Goal: Task Accomplishment & Management: Complete application form

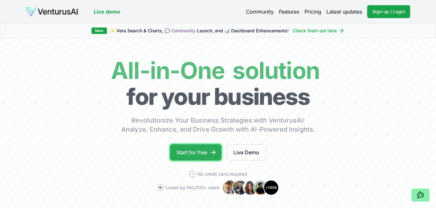
click at [198, 150] on link "Start for free" at bounding box center [195, 152] width 51 height 16
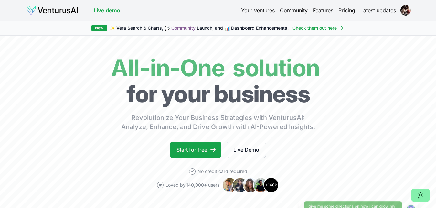
click at [255, 10] on link "Your ventures" at bounding box center [258, 10] width 34 height 8
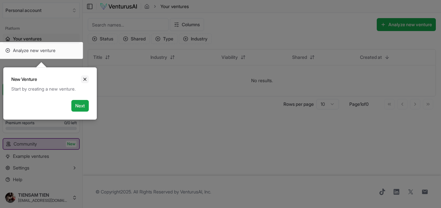
click at [86, 79] on icon "Close" at bounding box center [84, 79] width 5 height 5
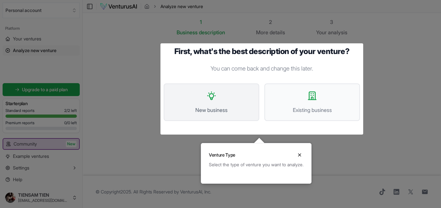
click at [216, 105] on button "New business" at bounding box center [212, 101] width 96 height 37
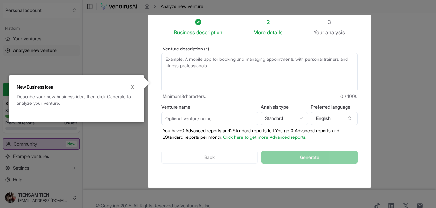
click at [207, 70] on textarea "Venture description (*)" at bounding box center [259, 72] width 196 height 38
type textarea "a"
click at [267, 68] on textarea "Venture description (*)" at bounding box center [259, 72] width 196 height 38
paste textarea "A mobile app for customers booking rental services"
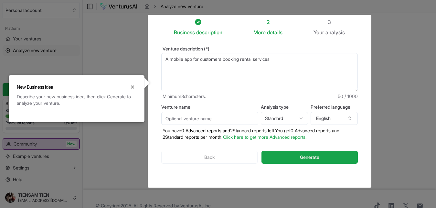
type textarea "A mobile app for customers booking rental services"
click at [222, 119] on input "Venture name" at bounding box center [209, 118] width 97 height 13
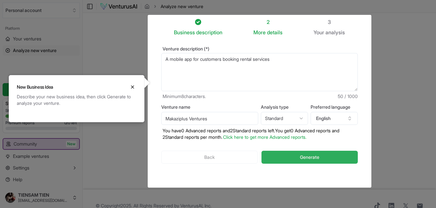
type input "Makaziplus Ventures"
click at [313, 158] on span "Generate" at bounding box center [309, 157] width 19 height 6
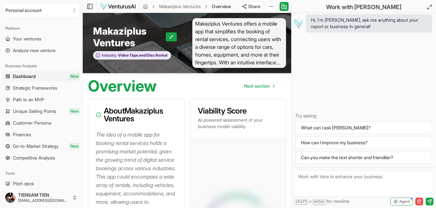
click at [254, 47] on span "Makaziplus Ventures offers a mobile app that simplifies the booking of rental s…" at bounding box center [239, 43] width 94 height 50
click at [175, 6] on link "Makaziplus Ventures" at bounding box center [180, 6] width 42 height 6
click at [172, 36] on icon at bounding box center [171, 37] width 4 height 4
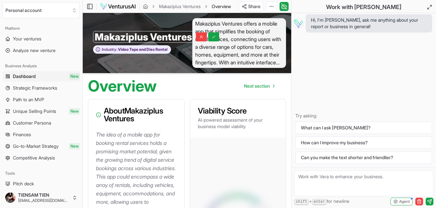
click at [215, 57] on span "Makaziplus Ventures offers a mobile app that simplifies the booking of rental s…" at bounding box center [239, 43] width 94 height 50
click at [213, 37] on icon at bounding box center [213, 37] width 3 height 2
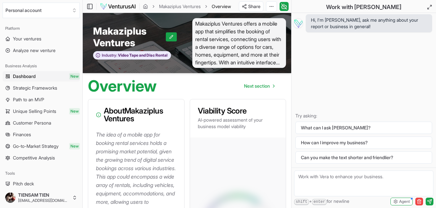
click at [228, 129] on p "AI-powered assessment of your business model viability" at bounding box center [238, 123] width 80 height 13
click at [113, 116] on h3 "About Makaziplus Ventures" at bounding box center [136, 115] width 80 height 16
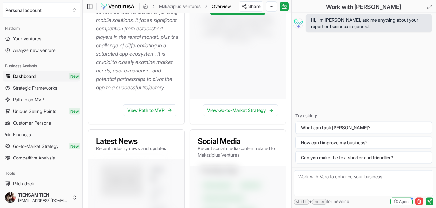
scroll to position [230, 0]
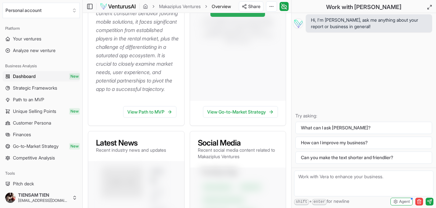
click at [235, 17] on link "Convert to Advanced" at bounding box center [237, 10] width 55 height 13
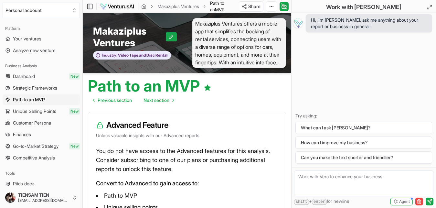
scroll to position [230, 0]
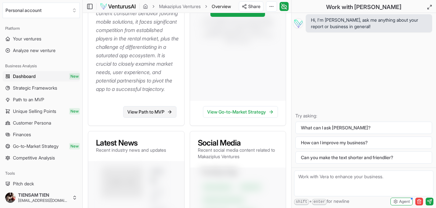
click at [150, 118] on link "View Path to MVP" at bounding box center [149, 112] width 53 height 12
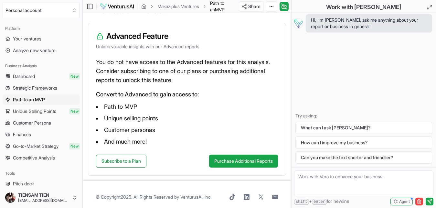
scroll to position [87, 0]
